Goal: Task Accomplishment & Management: Complete application form

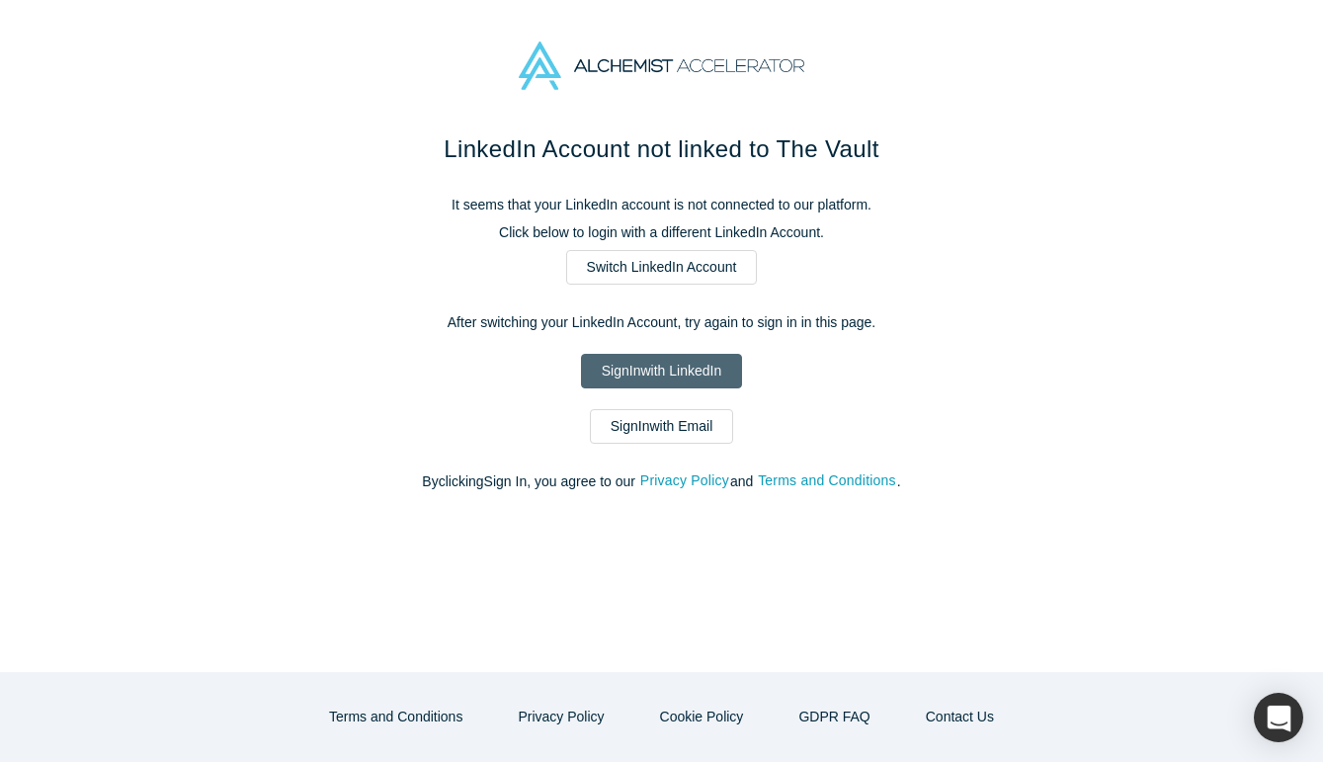
click at [706, 371] on link "Sign In with LinkedIn" at bounding box center [661, 371] width 161 height 35
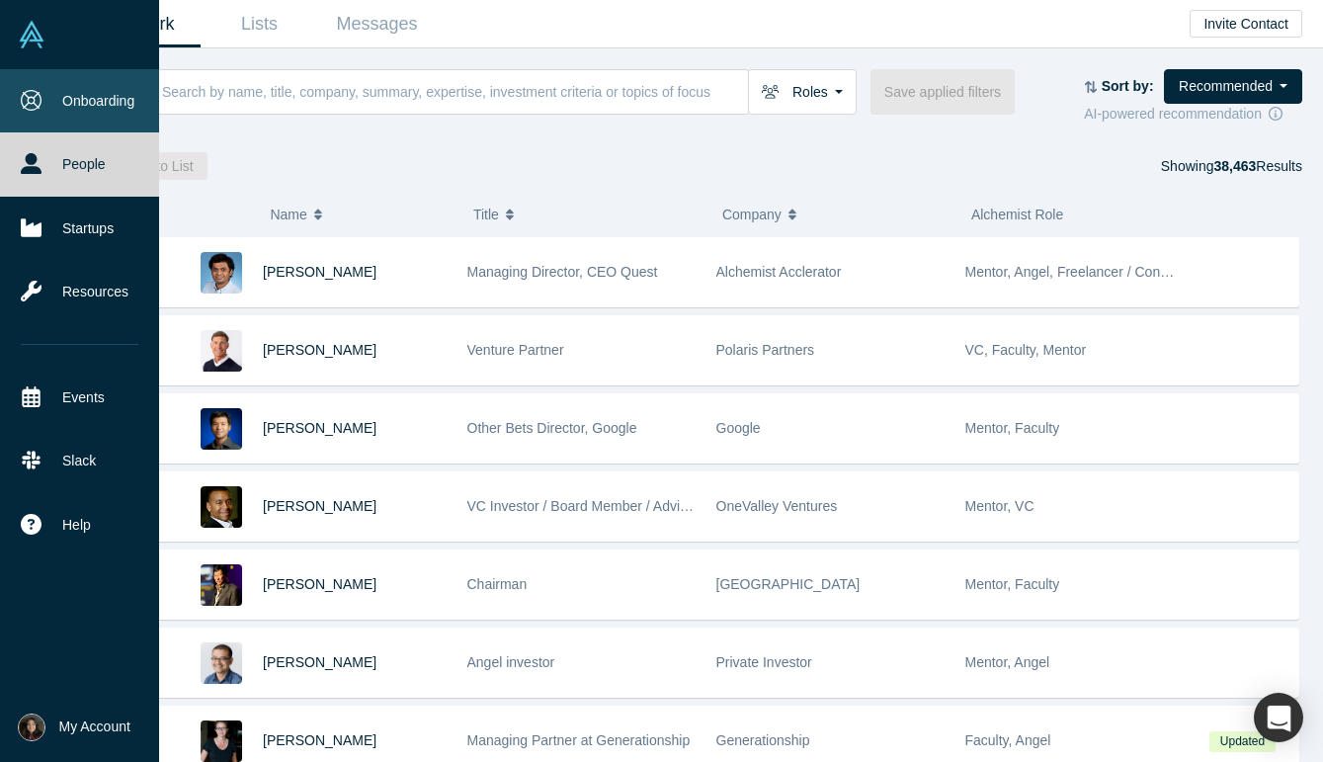
click at [107, 94] on link "Onboarding" at bounding box center [79, 100] width 159 height 63
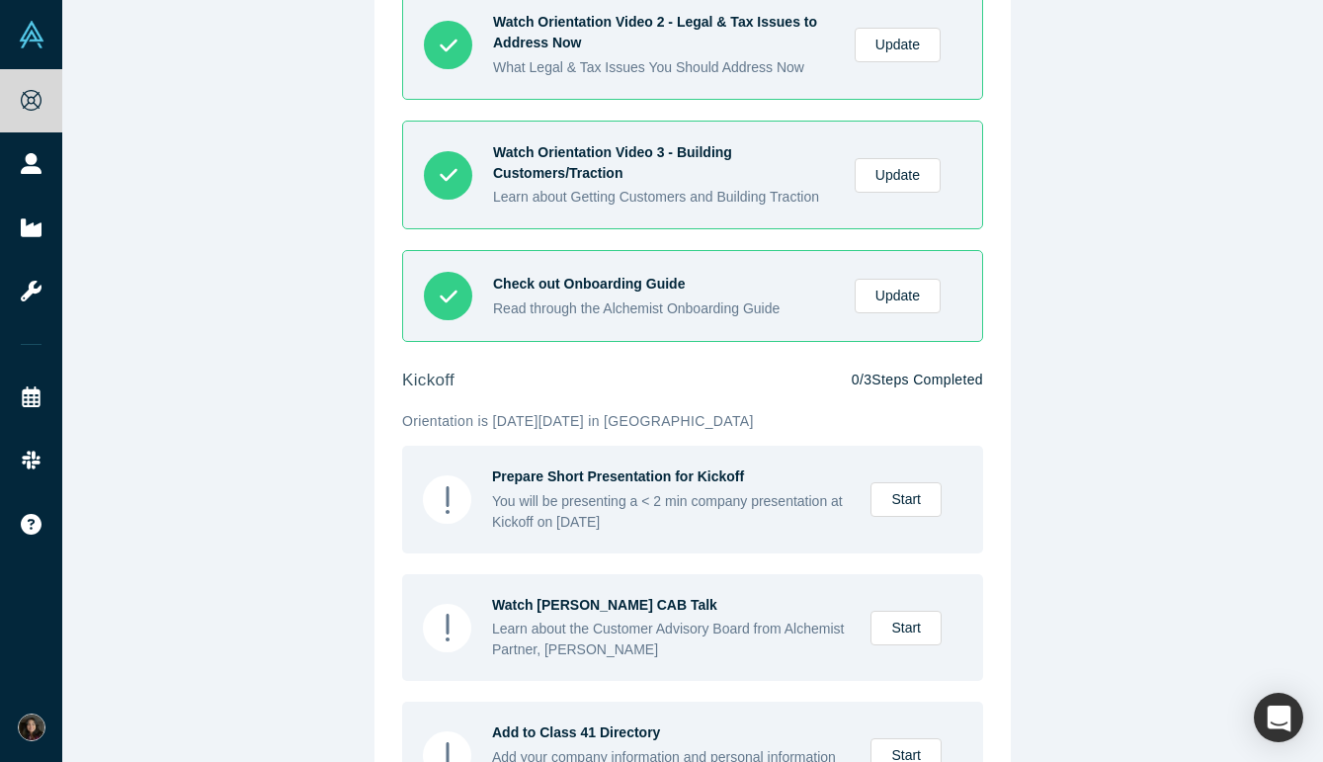
scroll to position [708, 0]
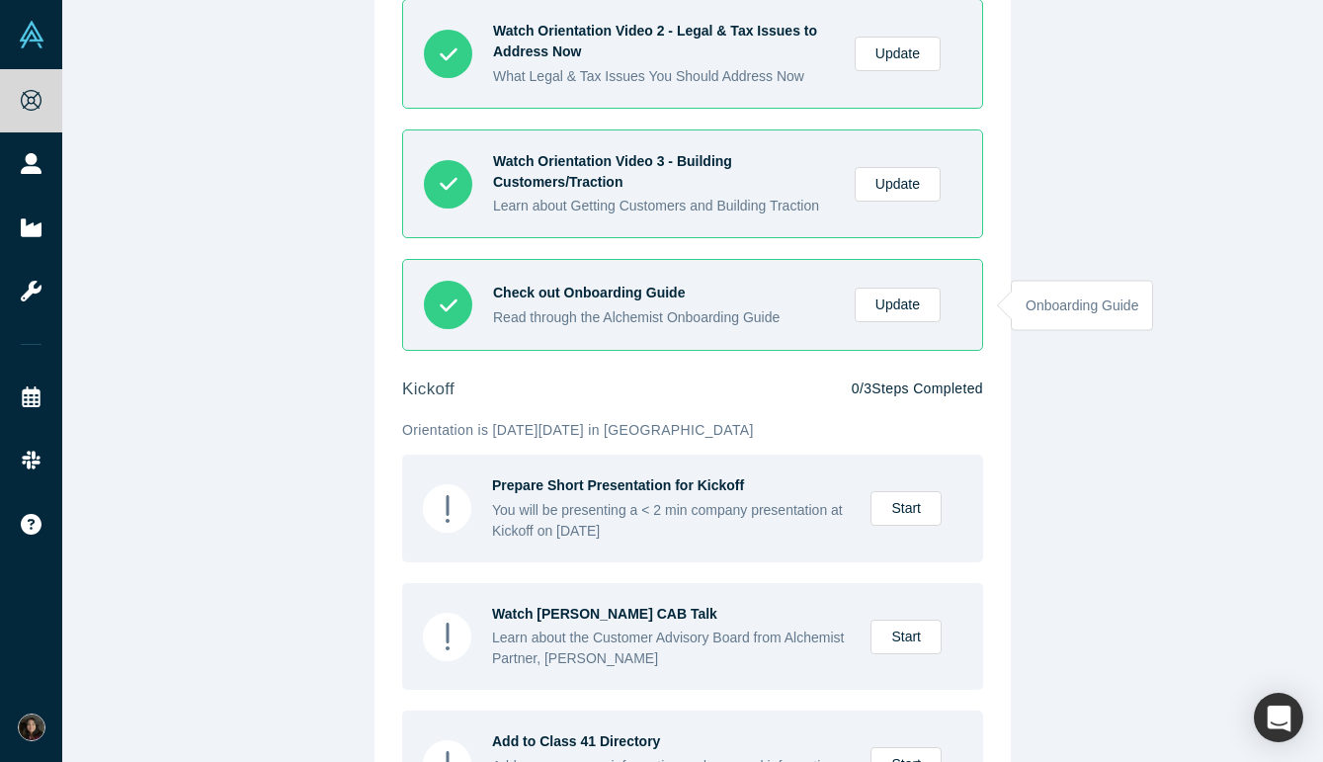
click at [582, 302] on div "Check out Onboarding Guide" at bounding box center [663, 293] width 341 height 21
click at [540, 294] on div "Check out Onboarding Guide" at bounding box center [663, 293] width 341 height 21
click at [440, 288] on div at bounding box center [448, 305] width 48 height 48
click at [919, 304] on link "Update" at bounding box center [898, 305] width 86 height 35
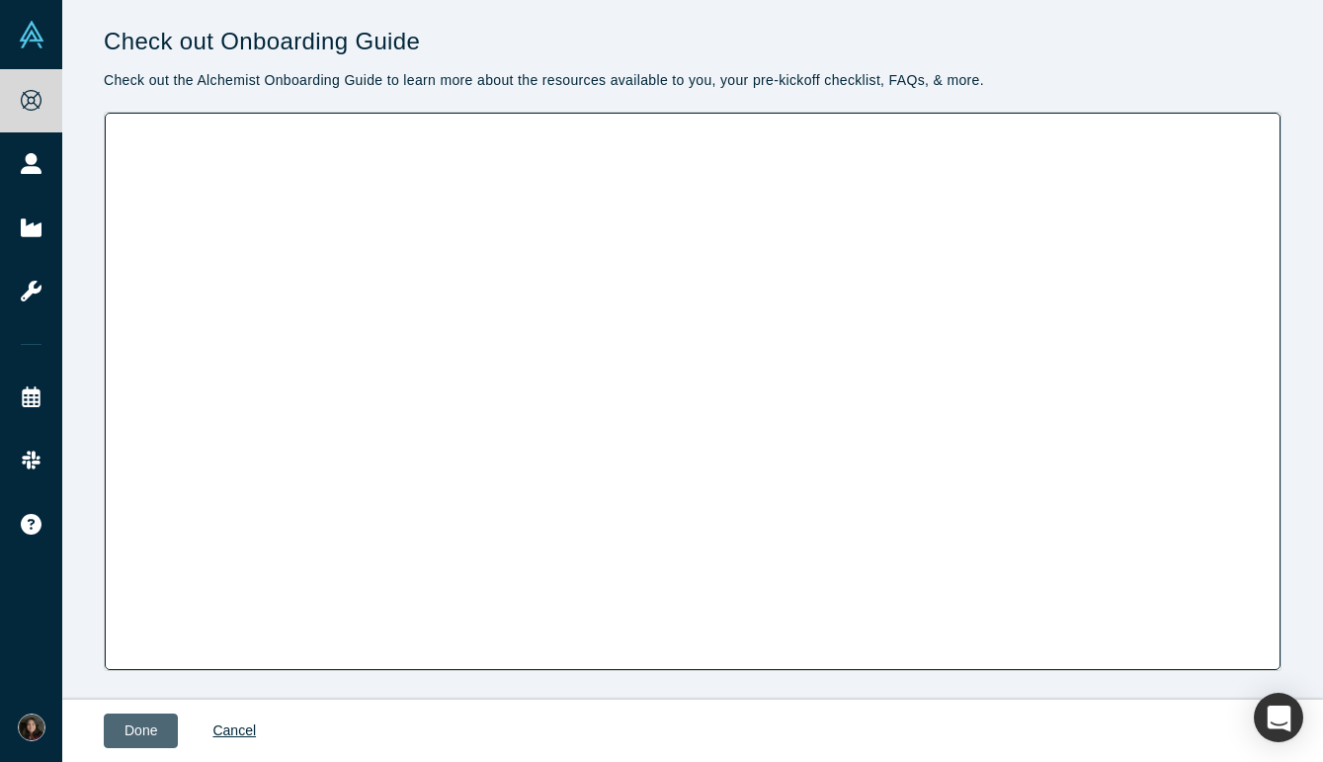
click at [128, 740] on button "Done" at bounding box center [141, 731] width 74 height 35
